Goal: Task Accomplishment & Management: Complete application form

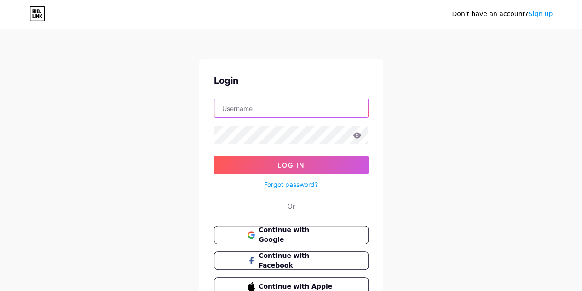
click at [263, 114] on input "text" at bounding box center [291, 108] width 154 height 18
click at [264, 233] on span "Continue with Google" at bounding box center [296, 235] width 77 height 20
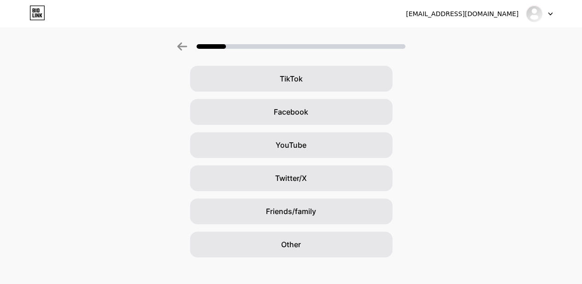
scroll to position [113, 0]
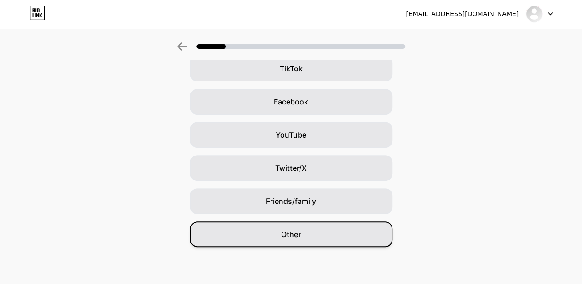
click at [298, 236] on span "Other" at bounding box center [291, 234] width 20 height 11
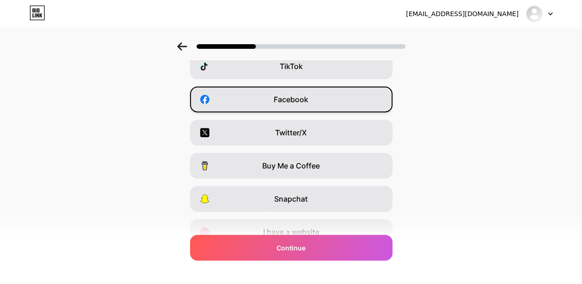
scroll to position [116, 0]
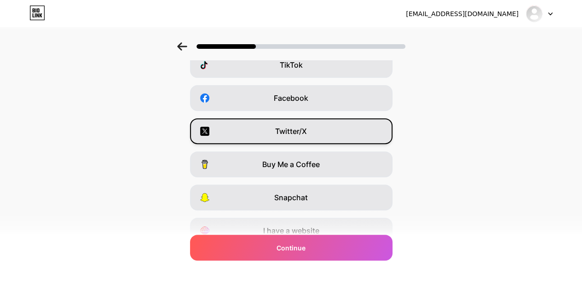
click at [307, 129] on span "Twitter/X" at bounding box center [291, 131] width 32 height 11
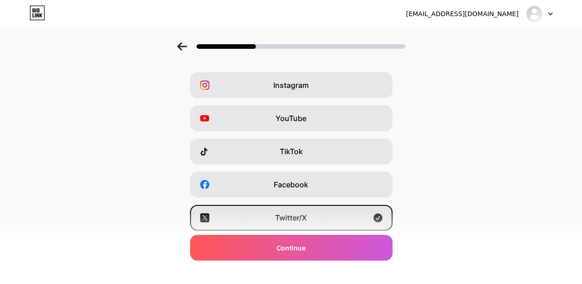
scroll to position [0, 0]
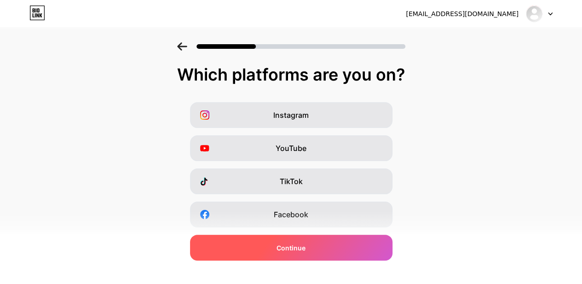
click at [301, 246] on span "Continue" at bounding box center [290, 248] width 29 height 10
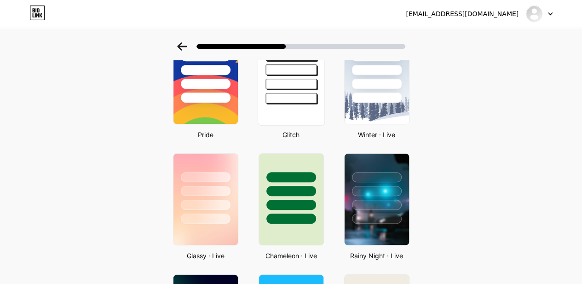
scroll to position [140, 0]
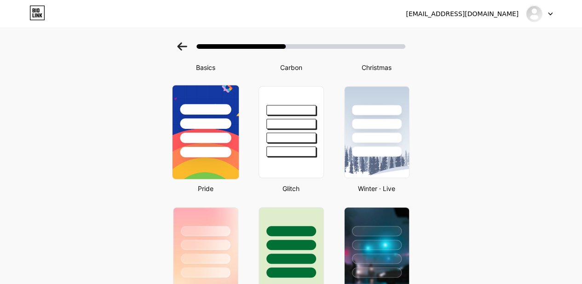
click at [210, 147] on div at bounding box center [205, 152] width 51 height 11
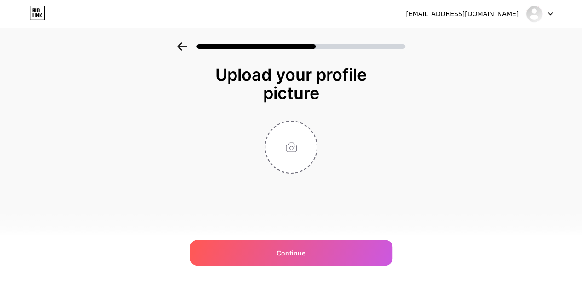
scroll to position [0, 0]
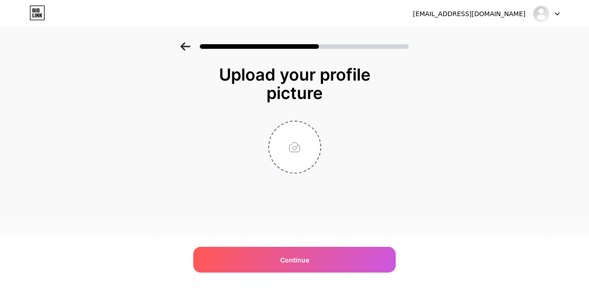
click at [189, 49] on icon at bounding box center [185, 46] width 10 height 8
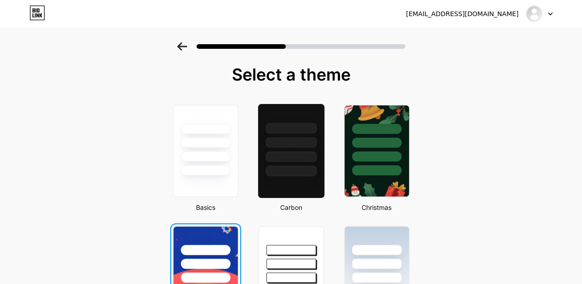
click at [282, 153] on div at bounding box center [290, 156] width 51 height 11
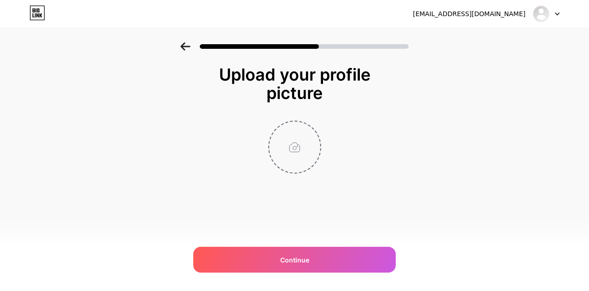
click at [296, 150] on input "file" at bounding box center [294, 146] width 51 height 51
type input "C:\fakepath\ChatGPT Image Jul 20, 2025, 01_46_59 AM.png"
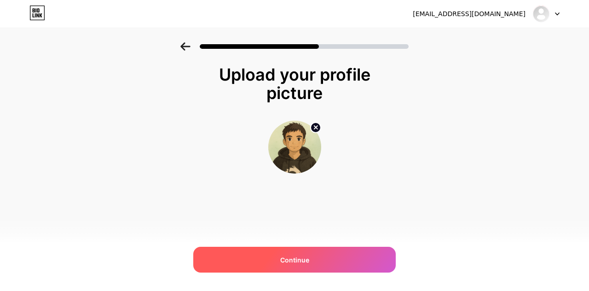
click at [321, 259] on div "Continue" at bounding box center [294, 259] width 202 height 26
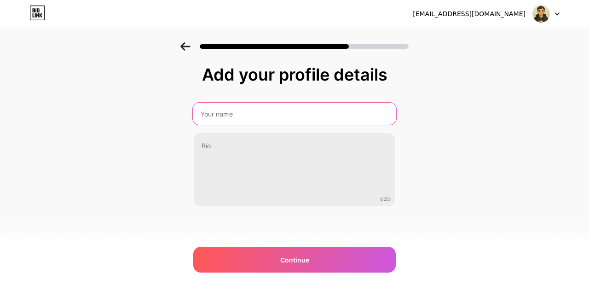
click at [244, 115] on input "text" at bounding box center [294, 114] width 203 height 22
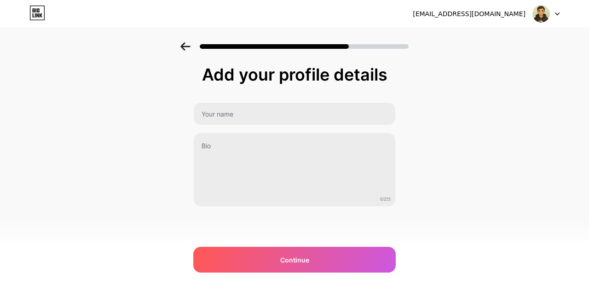
click at [455, 171] on div "Add your profile details 0/255 Continue Error" at bounding box center [294, 147] width 589 height 210
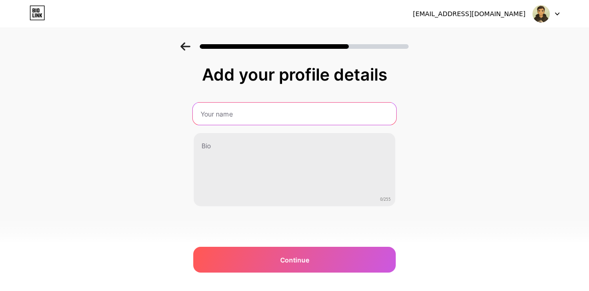
click at [279, 109] on input "text" at bounding box center [294, 114] width 203 height 22
type input "Amit"
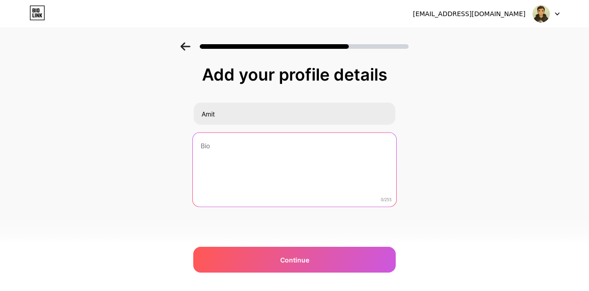
click at [220, 152] on textarea at bounding box center [294, 169] width 203 height 75
click at [249, 174] on textarea at bounding box center [294, 169] width 203 height 75
paste textarea "GitHub Leetcode Codechef"
click at [198, 145] on textarea "GitHub Leetcode Codechef" at bounding box center [294, 169] width 203 height 75
paste textarea "Updating 💡my version every day📈 || Powered by Curiosity 🔍 Consistency 🚀 || Full…"
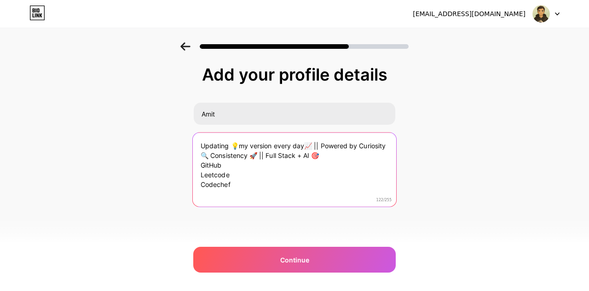
drag, startPoint x: 225, startPoint y: 161, endPoint x: 199, endPoint y: 162, distance: 26.2
click at [199, 162] on textarea "Updating 💡my version every day📈 || Powered by Curiosity 🔍 Consistency 🚀 || Full…" at bounding box center [294, 169] width 203 height 75
type textarea "Updating 💡my version every day📈 || Powered by Curiosity 🔍 Consistency 🚀 || Full…"
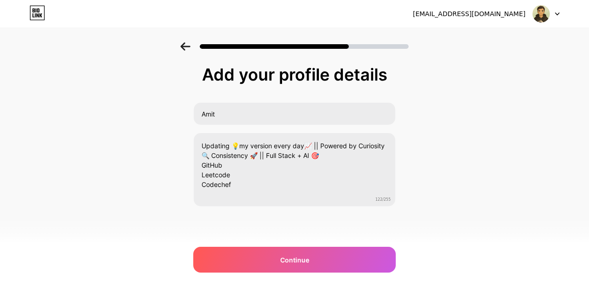
click at [500, 155] on div "Add your profile details Amit Updating 💡my version every day📈 || Powered by Cur…" at bounding box center [294, 147] width 589 height 210
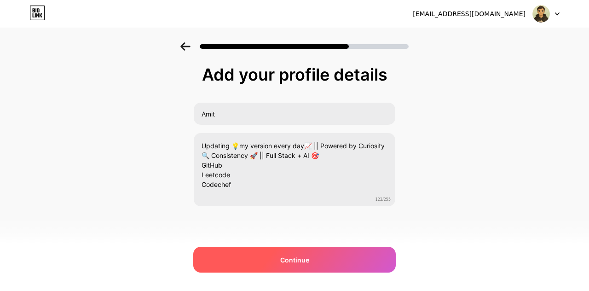
click at [309, 267] on div "Continue" at bounding box center [294, 259] width 202 height 26
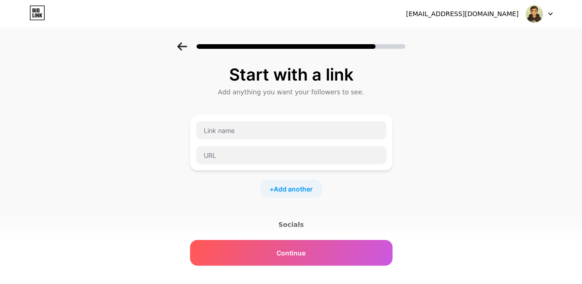
click at [186, 49] on icon at bounding box center [182, 46] width 10 height 8
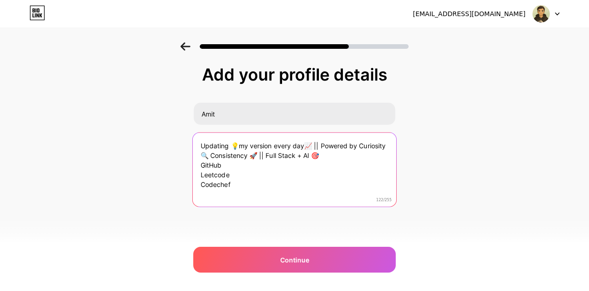
drag, startPoint x: 238, startPoint y: 184, endPoint x: 197, endPoint y: 166, distance: 44.7
click at [197, 166] on textarea "Updating 💡my version every day📈 || Powered by Curiosity 🔍 Consistency 🚀 || Full…" at bounding box center [294, 169] width 203 height 75
drag, startPoint x: 222, startPoint y: 160, endPoint x: 198, endPoint y: 161, distance: 23.9
click at [198, 161] on textarea "Updating 💡my version every day📈 || Powered by Curiosity 🔍 Consistency 🚀 || Full…" at bounding box center [294, 169] width 203 height 75
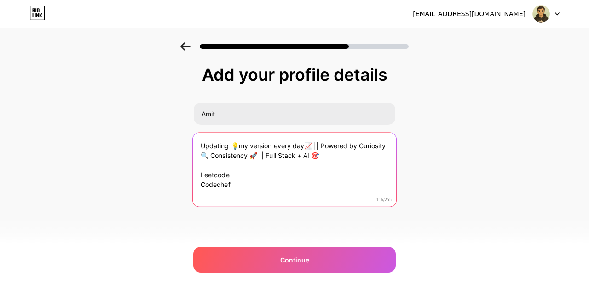
drag, startPoint x: 240, startPoint y: 188, endPoint x: 190, endPoint y: 169, distance: 53.6
click at [190, 169] on div "Add your profile details Amit Updating 💡my version every day📈 || Powered by Cur…" at bounding box center [294, 147] width 589 height 210
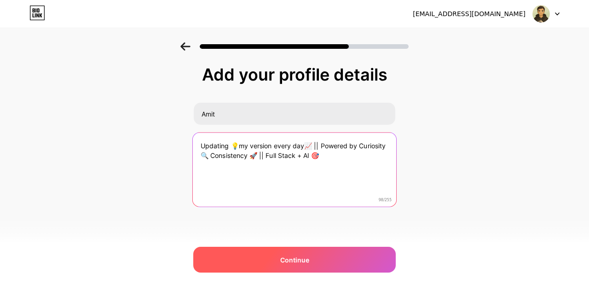
type textarea "Updating 💡my version every day📈 || Powered by Curiosity 🔍 Consistency 🚀 || Full…"
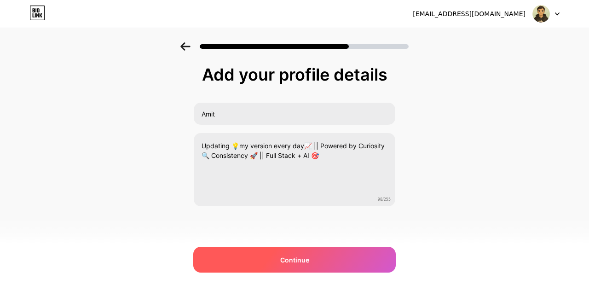
click at [253, 255] on div "Continue" at bounding box center [294, 259] width 202 height 26
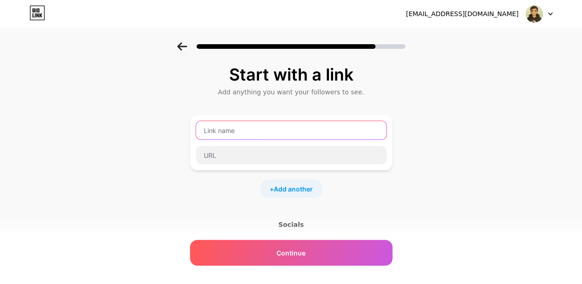
click at [250, 129] on input "text" at bounding box center [291, 130] width 190 height 18
type input "GitHub"
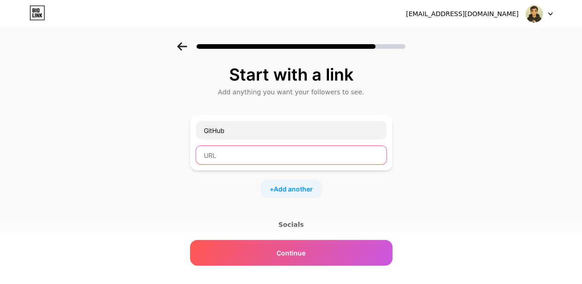
click at [249, 154] on input "text" at bounding box center [291, 155] width 190 height 18
paste input "https://github.com/Iamit-kumarI"
type input "https://github.com/Iamit-kumarI"
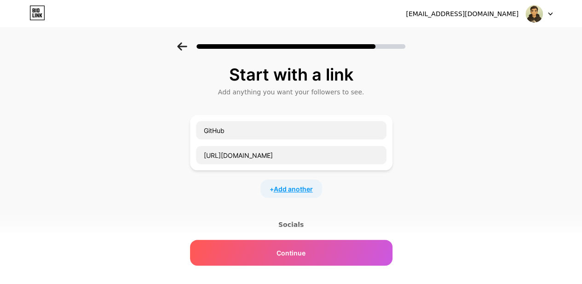
click at [297, 190] on span "Add another" at bounding box center [293, 189] width 39 height 10
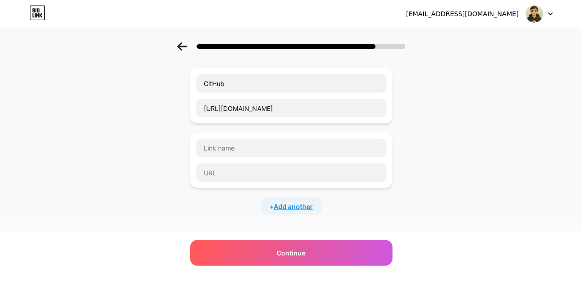
scroll to position [52, 0]
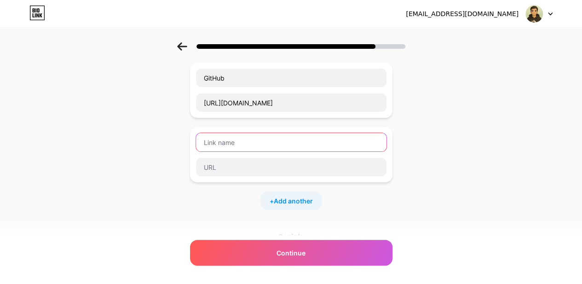
click at [269, 147] on input "text" at bounding box center [291, 142] width 190 height 18
type input "Leetcode"
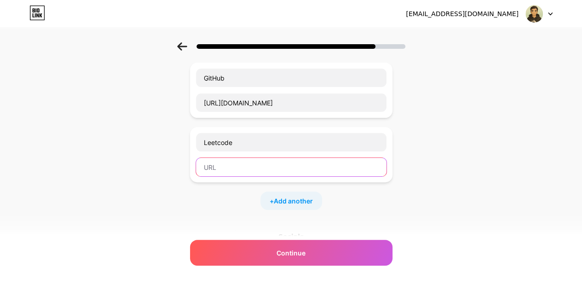
click at [235, 168] on input "text" at bounding box center [291, 167] width 190 height 18
paste input "https://leetcode.com/u/amitK300/"
type input "https://leetcode.com/u/amitK300/"
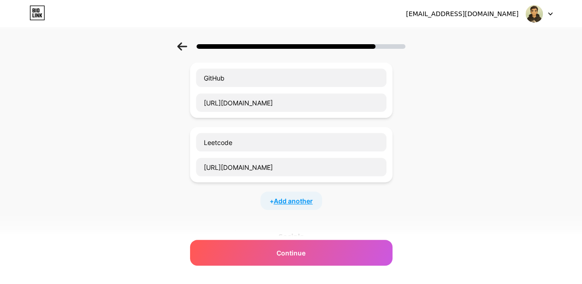
click at [300, 201] on span "Add another" at bounding box center [293, 201] width 39 height 10
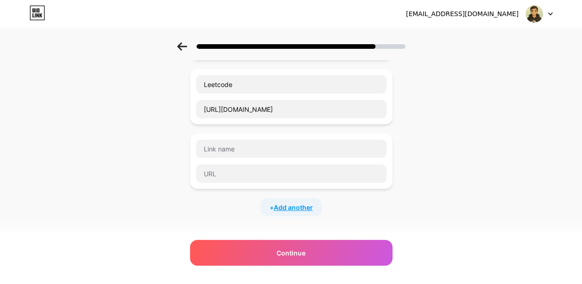
scroll to position [112, 0]
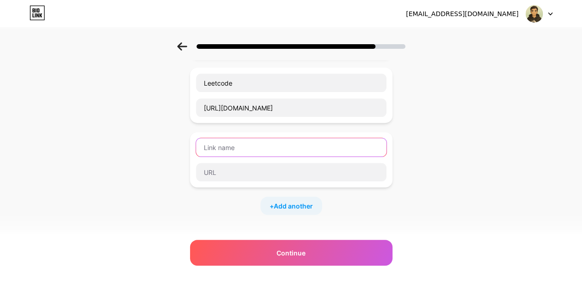
click at [254, 144] on input "text" at bounding box center [291, 147] width 190 height 18
type input "Codechef"
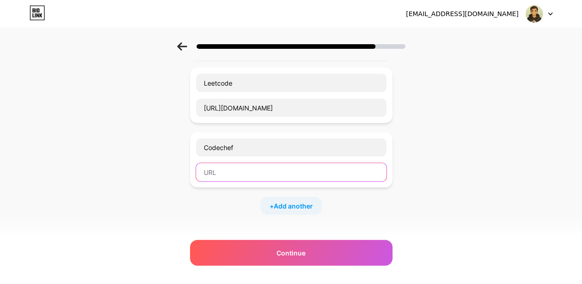
click at [295, 168] on input "text" at bounding box center [291, 172] width 190 height 18
paste input "https://www.codechef.com/practice"
click at [281, 172] on input "https://www.codechef.com/practice" at bounding box center [291, 172] width 190 height 18
paste input "users/amitk300"
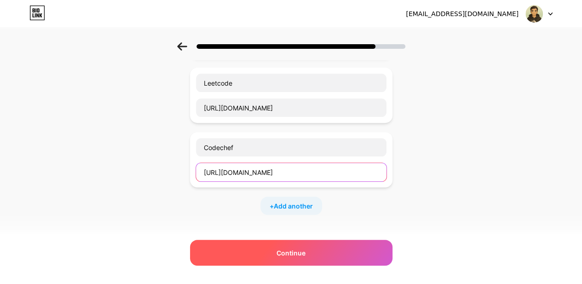
type input "https://www.codechef.com/users/amitk300"
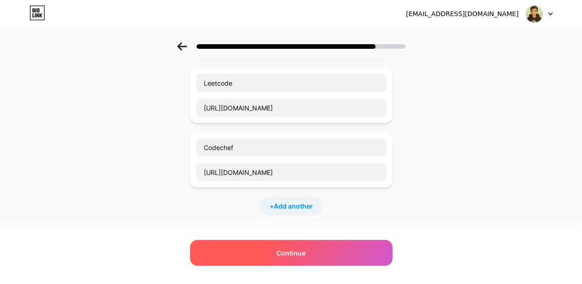
click at [294, 252] on span "Continue" at bounding box center [290, 253] width 29 height 10
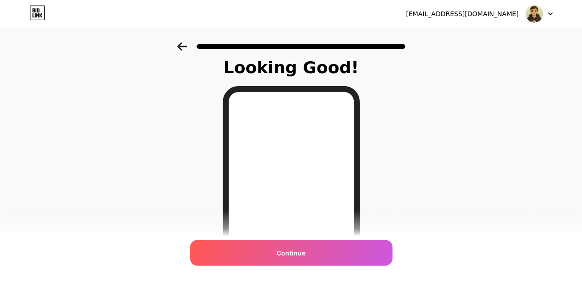
scroll to position [0, 0]
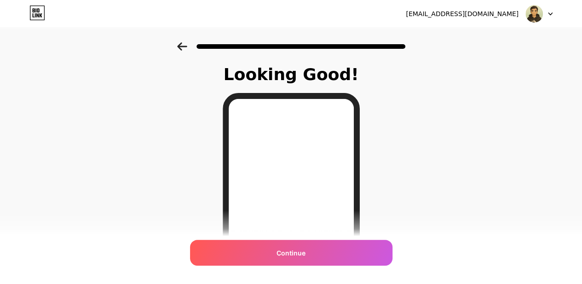
click at [185, 48] on icon at bounding box center [182, 46] width 10 height 8
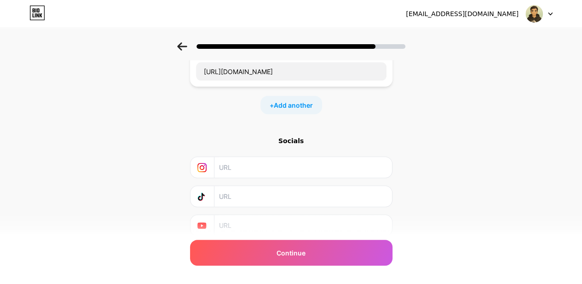
scroll to position [245, 0]
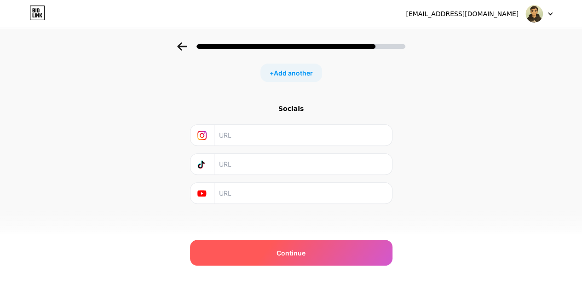
click at [258, 252] on div "Continue" at bounding box center [291, 253] width 202 height 26
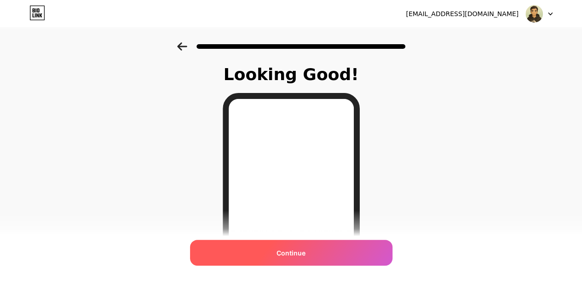
scroll to position [178, 0]
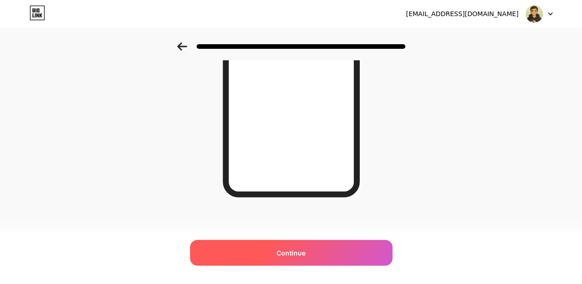
click at [300, 254] on span "Continue" at bounding box center [290, 253] width 29 height 10
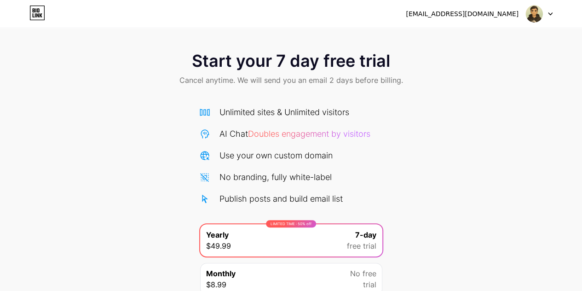
scroll to position [79, 0]
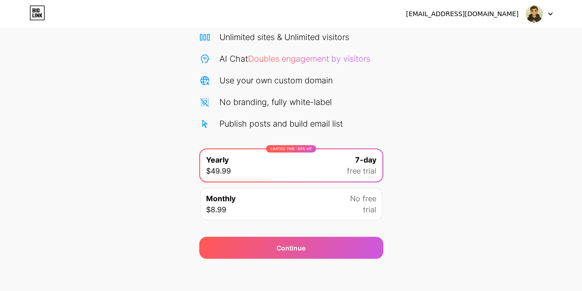
scroll to position [75, 0]
